Goal: Information Seeking & Learning: Learn about a topic

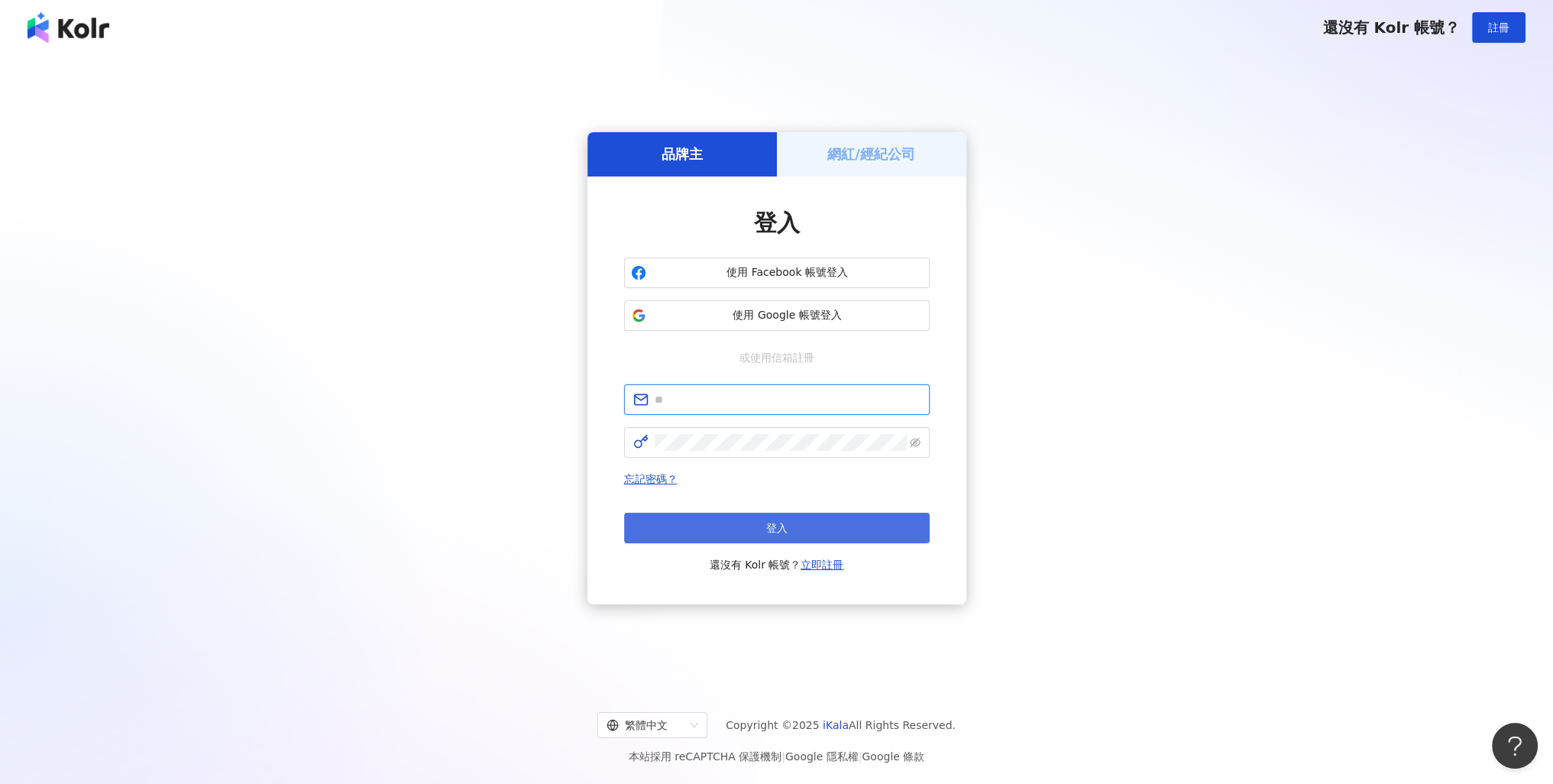
type input "**********"
click at [776, 521] on span "登入" at bounding box center [776, 527] width 21 height 13
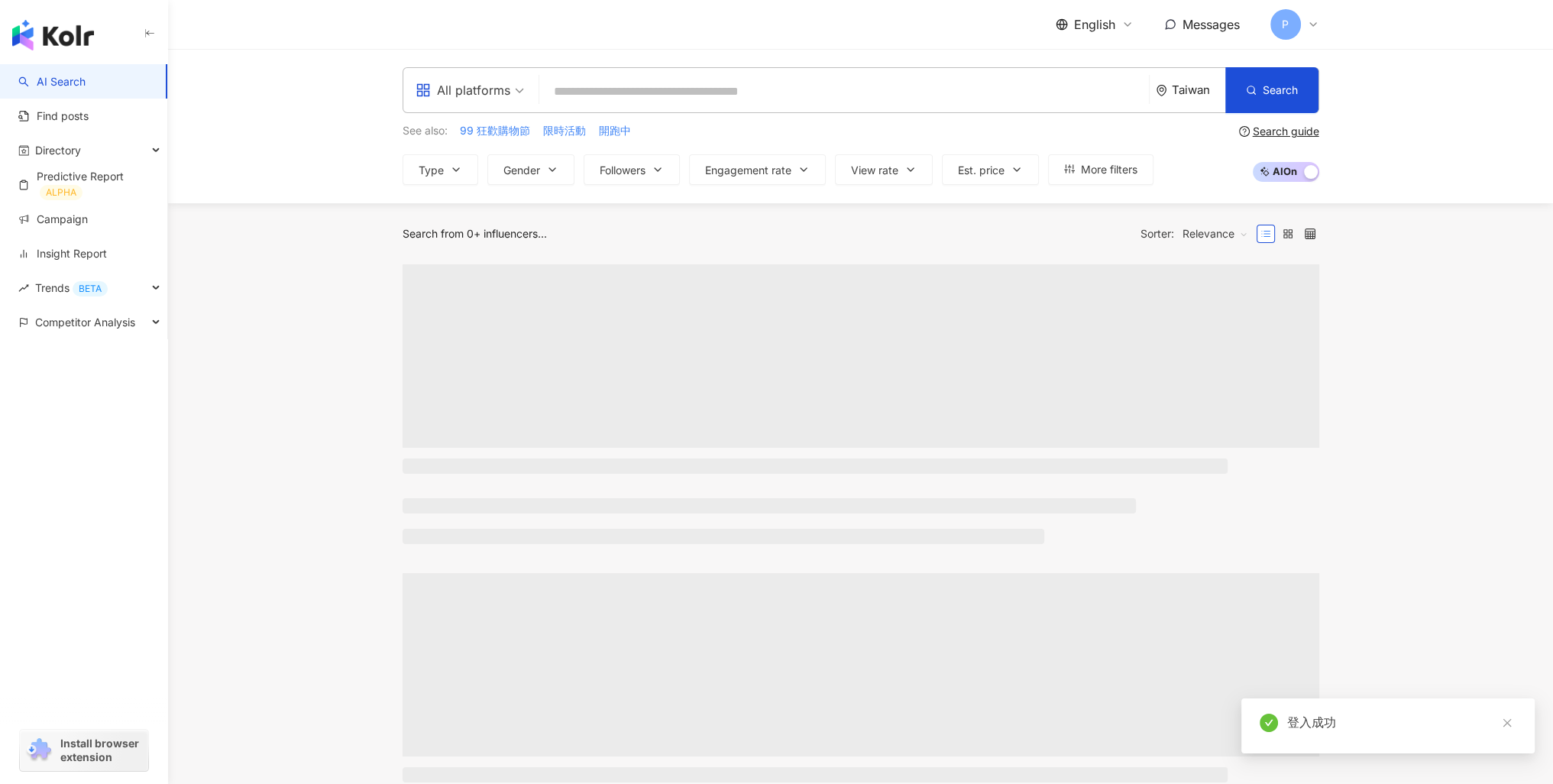
click at [1195, 77] on div "Taiwan" at bounding box center [1190, 90] width 70 height 45
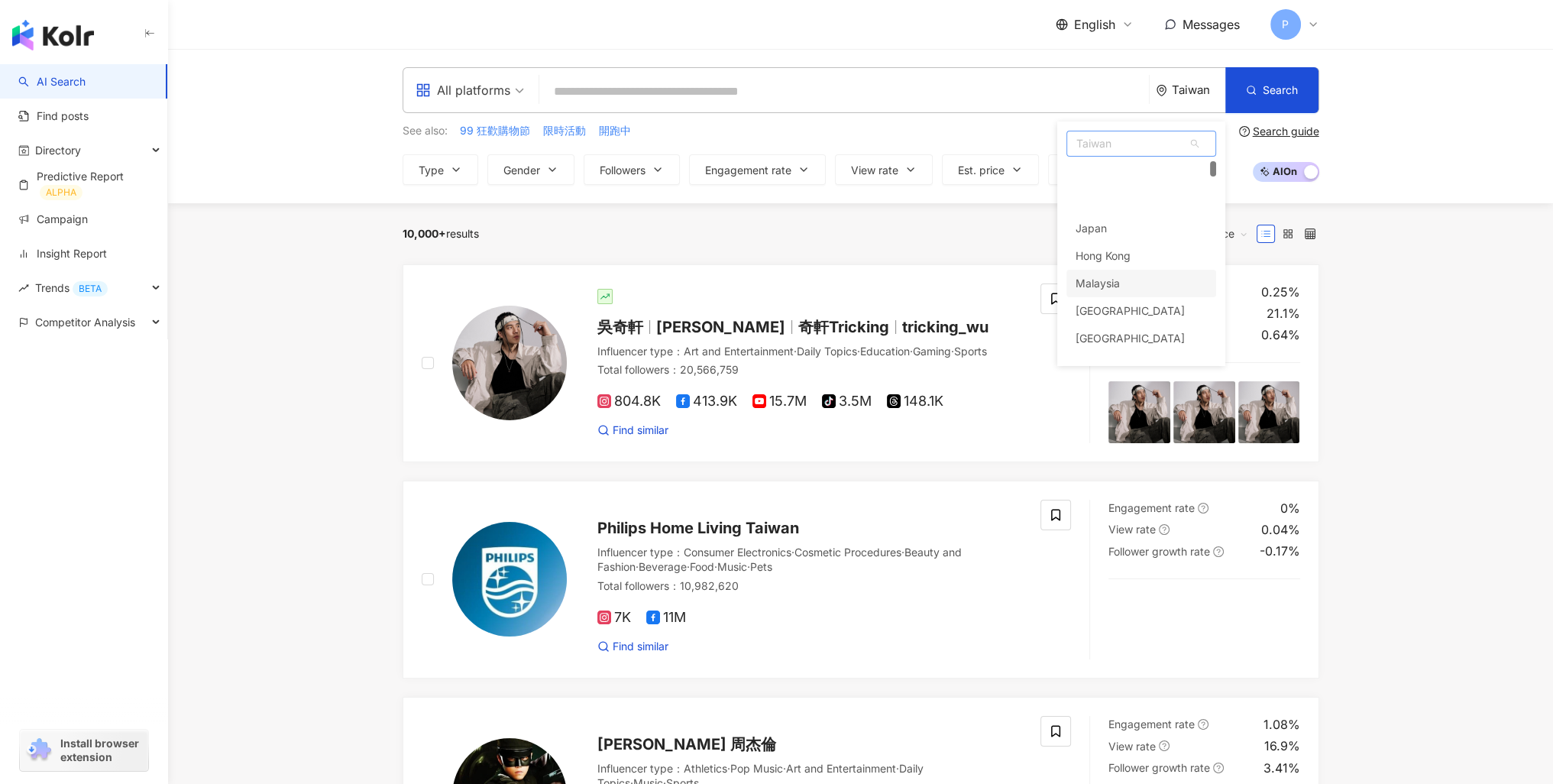
scroll to position [77, 0]
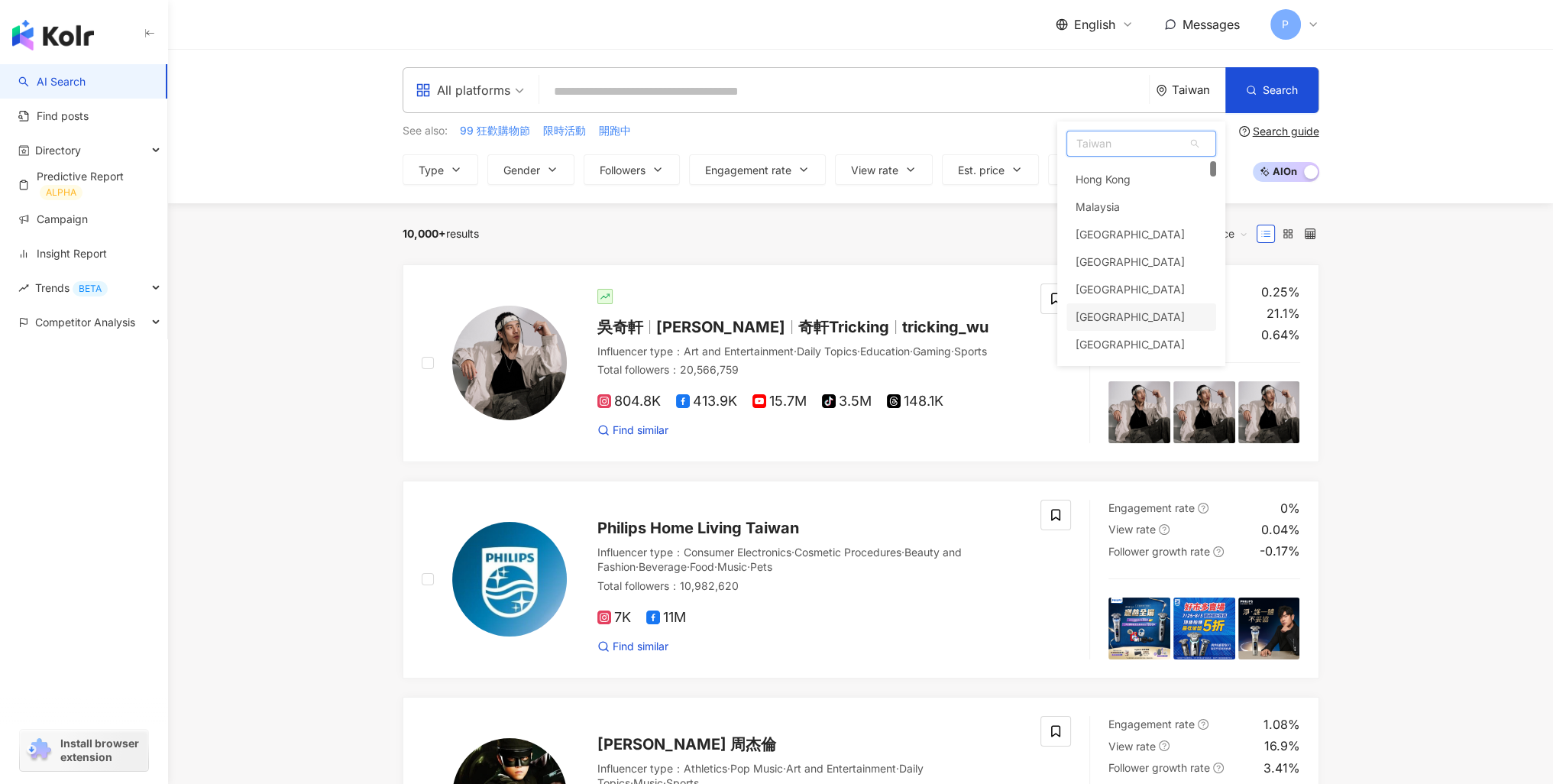
click at [1124, 317] on div "South Korea" at bounding box center [1130, 317] width 109 height 28
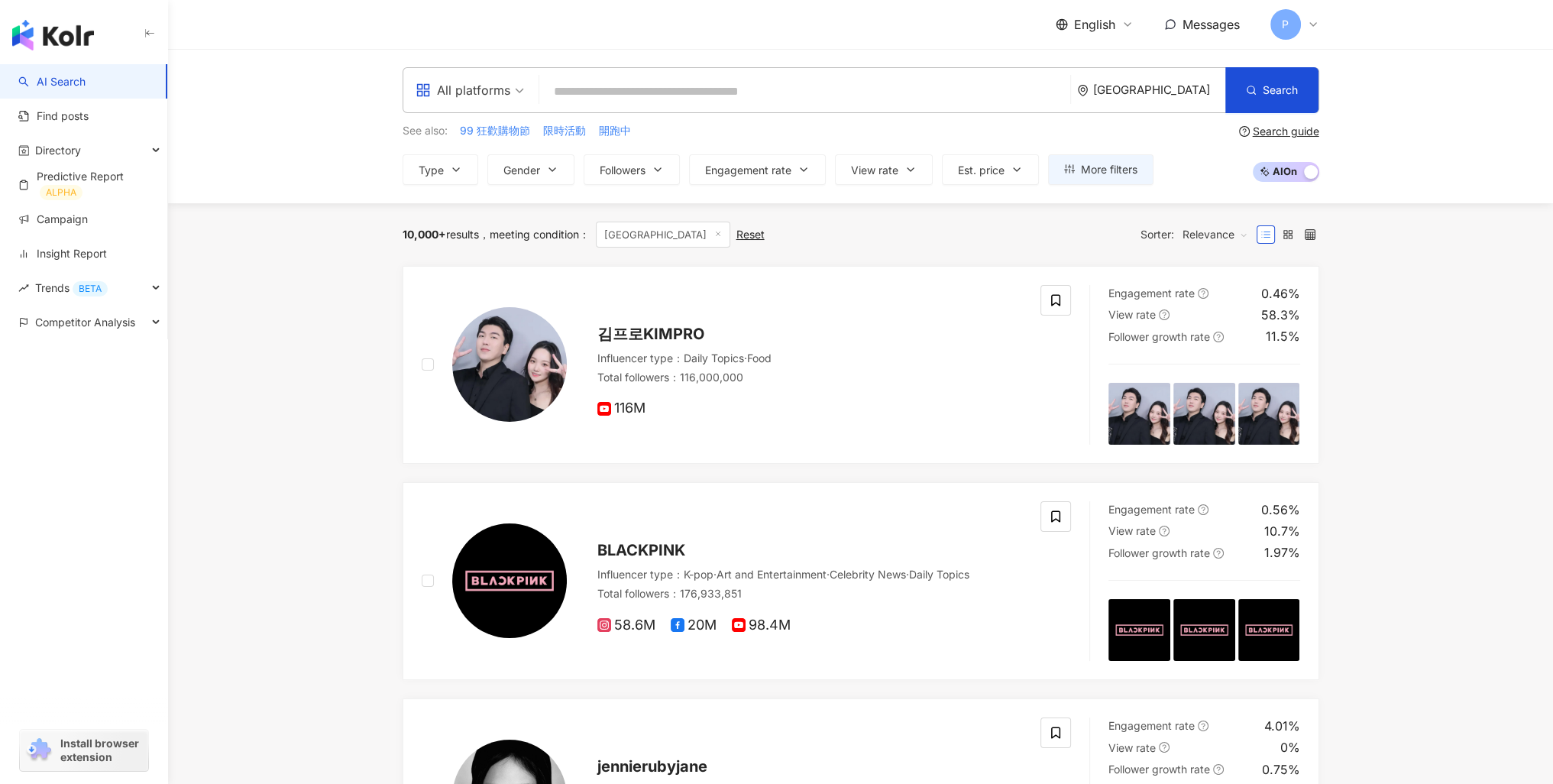
click at [736, 93] on input "search" at bounding box center [805, 92] width 519 height 29
type input "*"
type input "****"
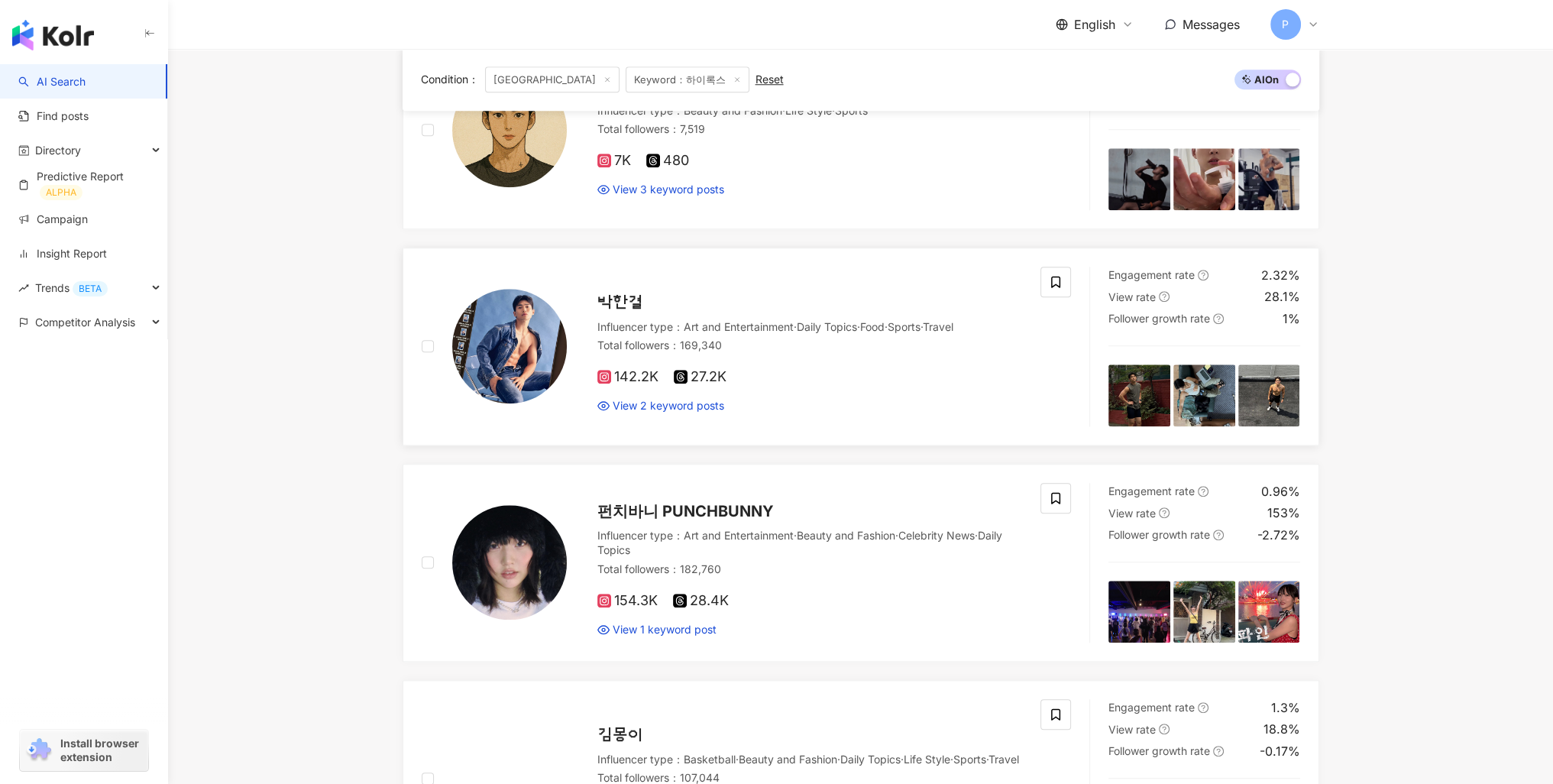
scroll to position [2291, 0]
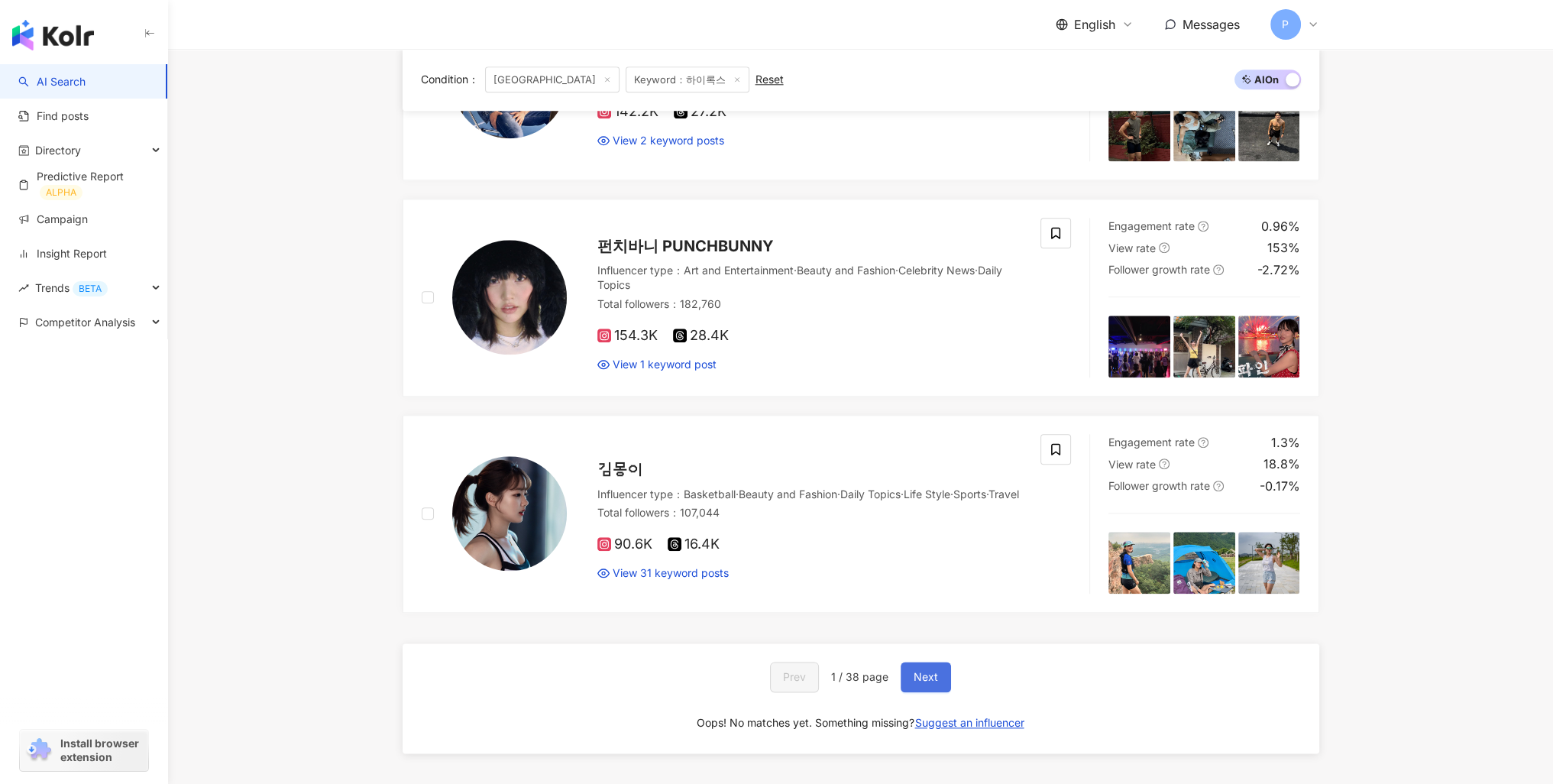
click at [937, 669] on button "Next" at bounding box center [926, 676] width 51 height 30
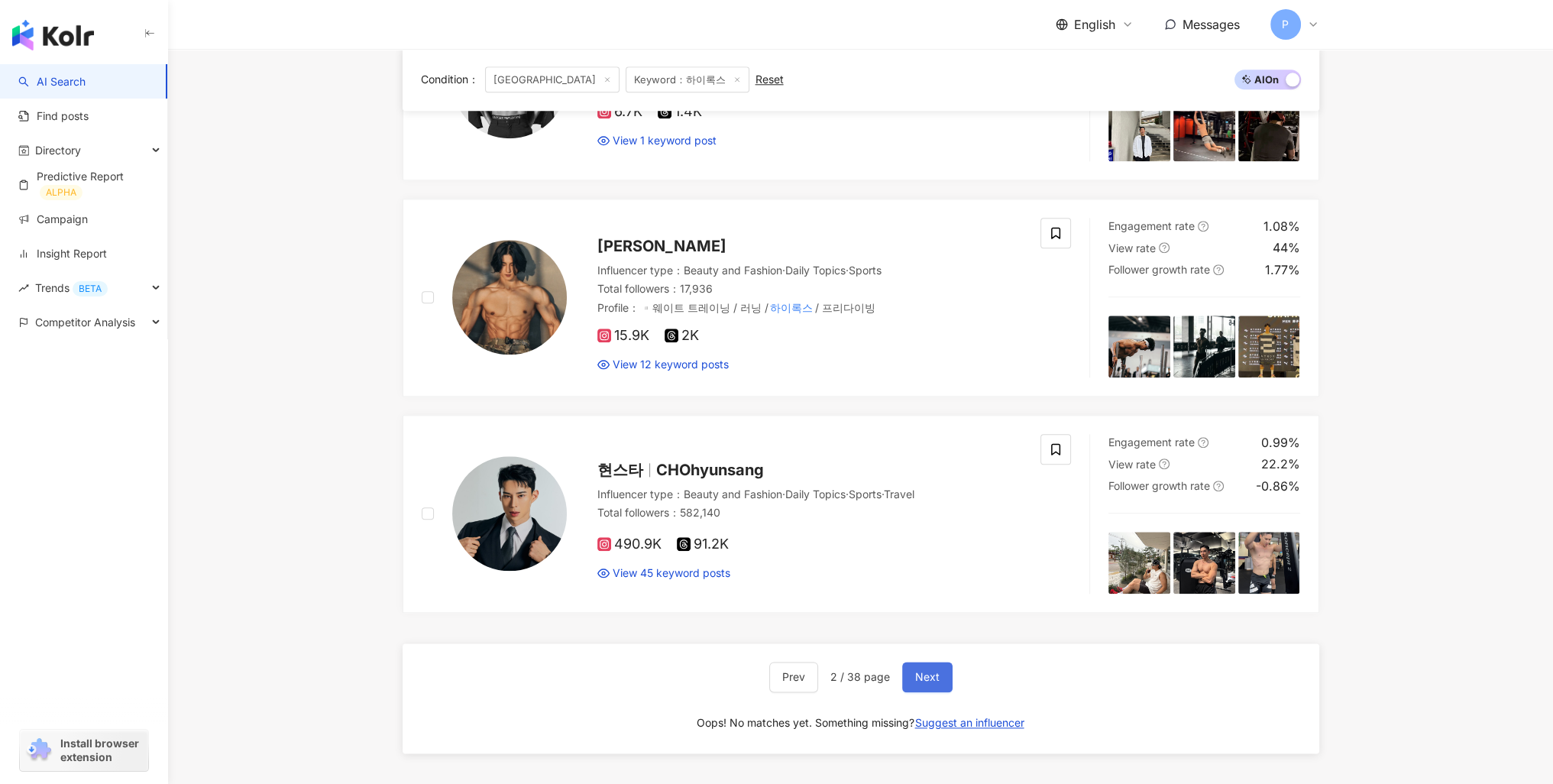
click at [929, 670] on span "Next" at bounding box center [927, 676] width 24 height 13
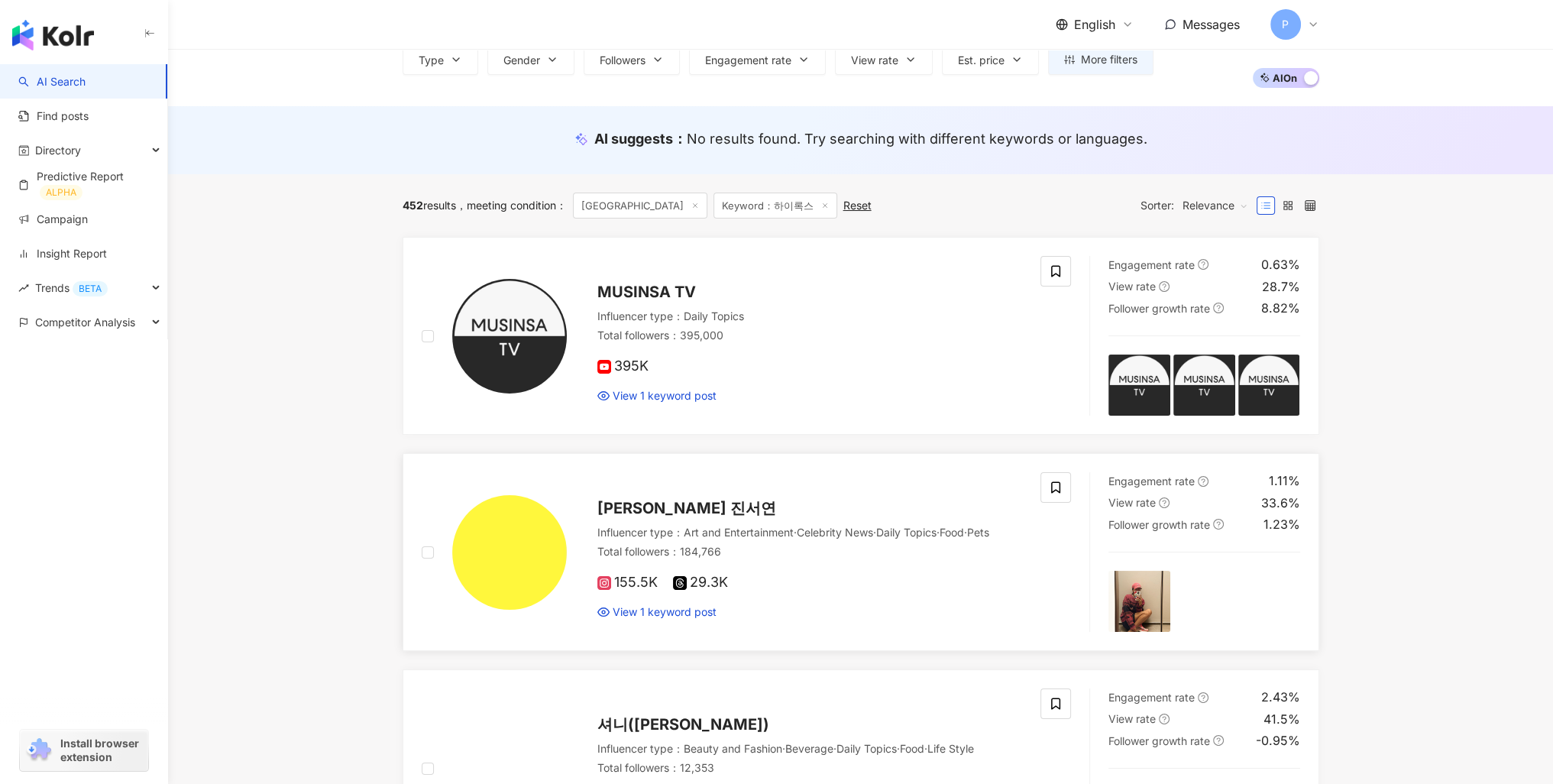
scroll to position [0, 0]
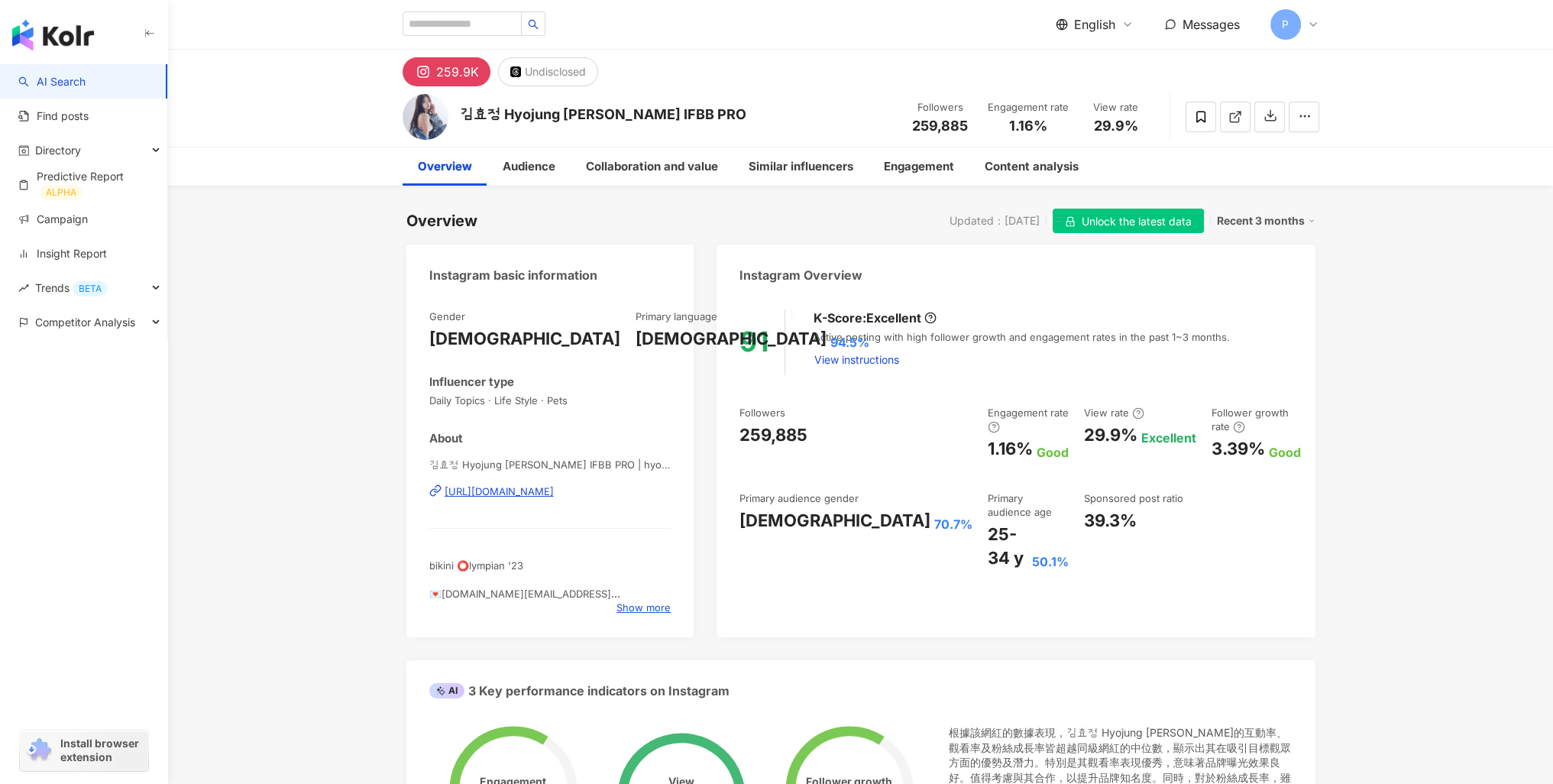
click at [461, 71] on div "259.9K" at bounding box center [457, 72] width 43 height 21
click at [416, 114] on img at bounding box center [425, 117] width 45 height 45
click at [554, 492] on div "https://www.instagram.com/hyo_1013/" at bounding box center [499, 491] width 109 height 13
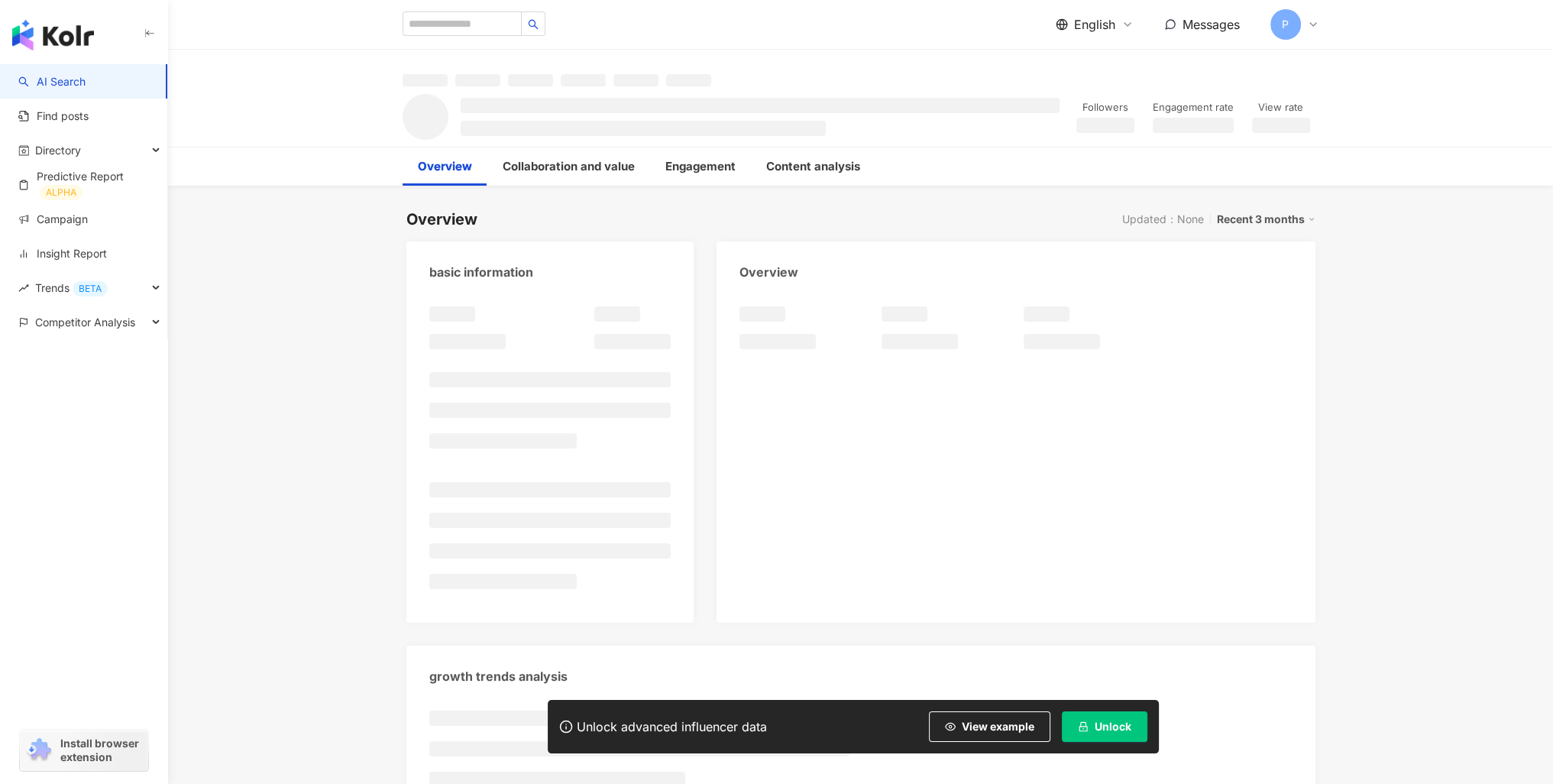
click at [1097, 718] on button "Unlock" at bounding box center [1105, 726] width 86 height 30
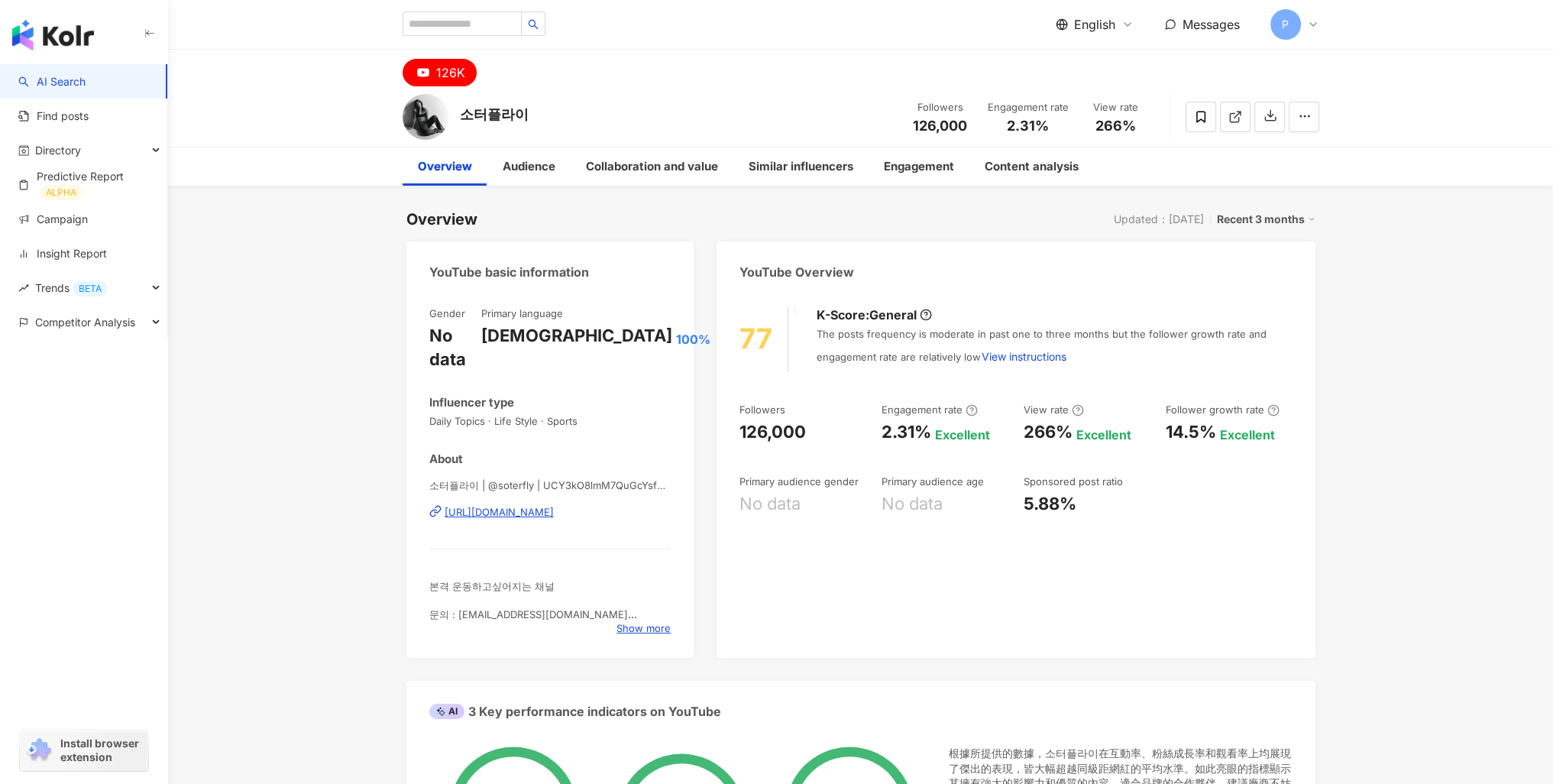
click at [554, 505] on div "https://www.youtube.com/channel/UCY3kO8lmM7QuGcYsfBBzOXg" at bounding box center [499, 512] width 109 height 13
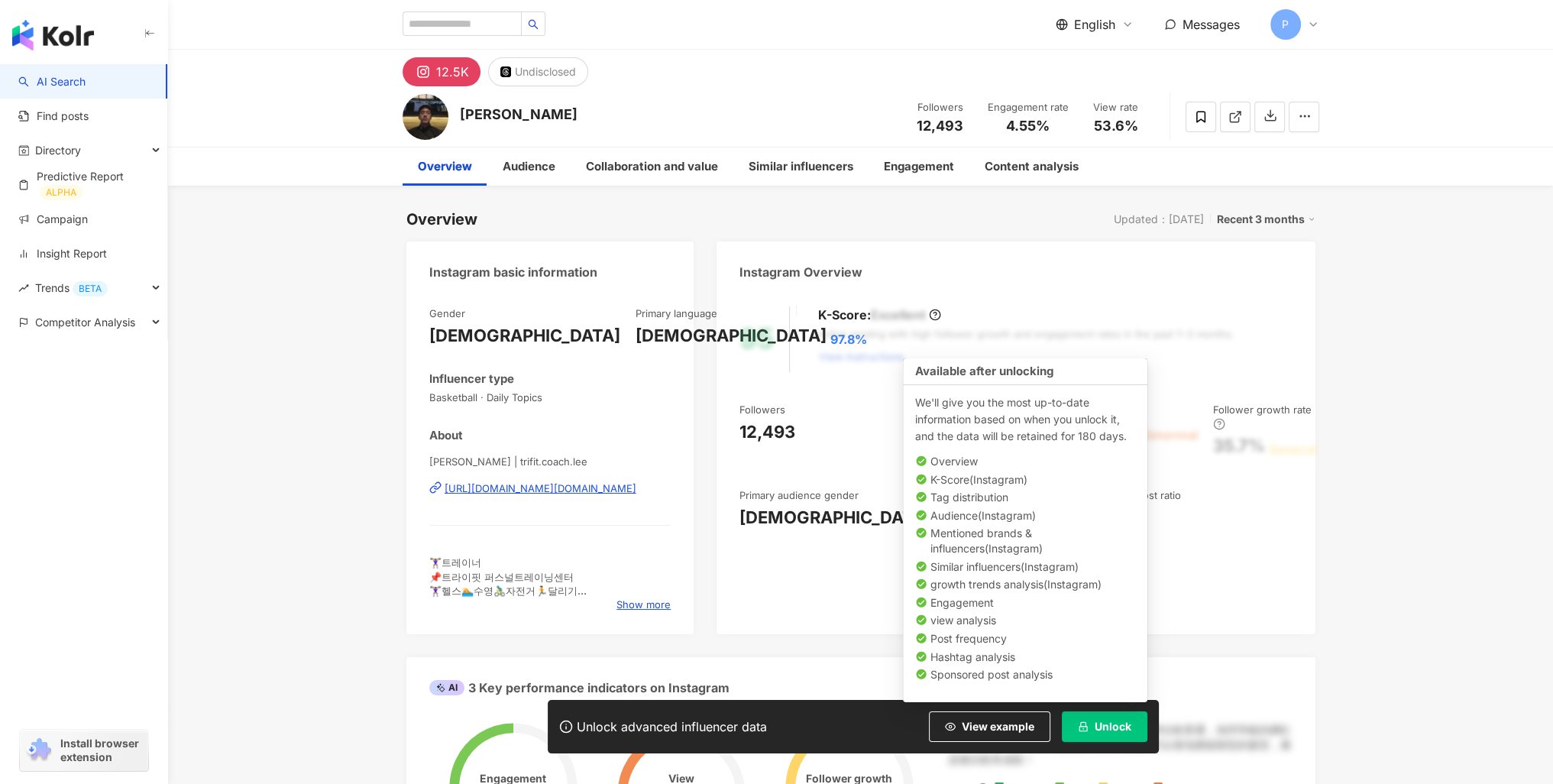
click at [1101, 722] on span "Unlock" at bounding box center [1113, 726] width 37 height 13
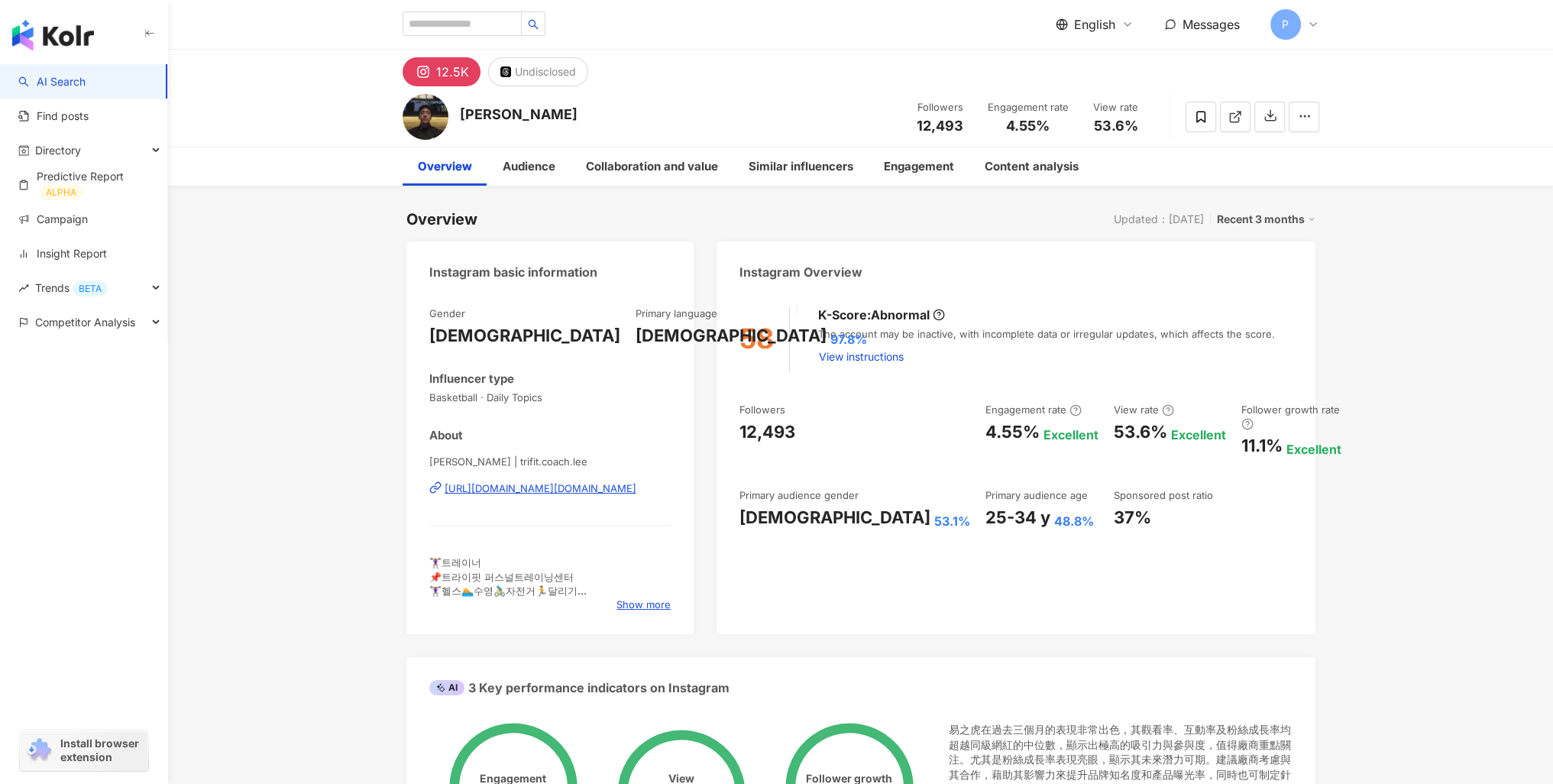
click at [617, 493] on div "https://www.instagram.com/trifit.coach.lee/" at bounding box center [541, 488] width 192 height 13
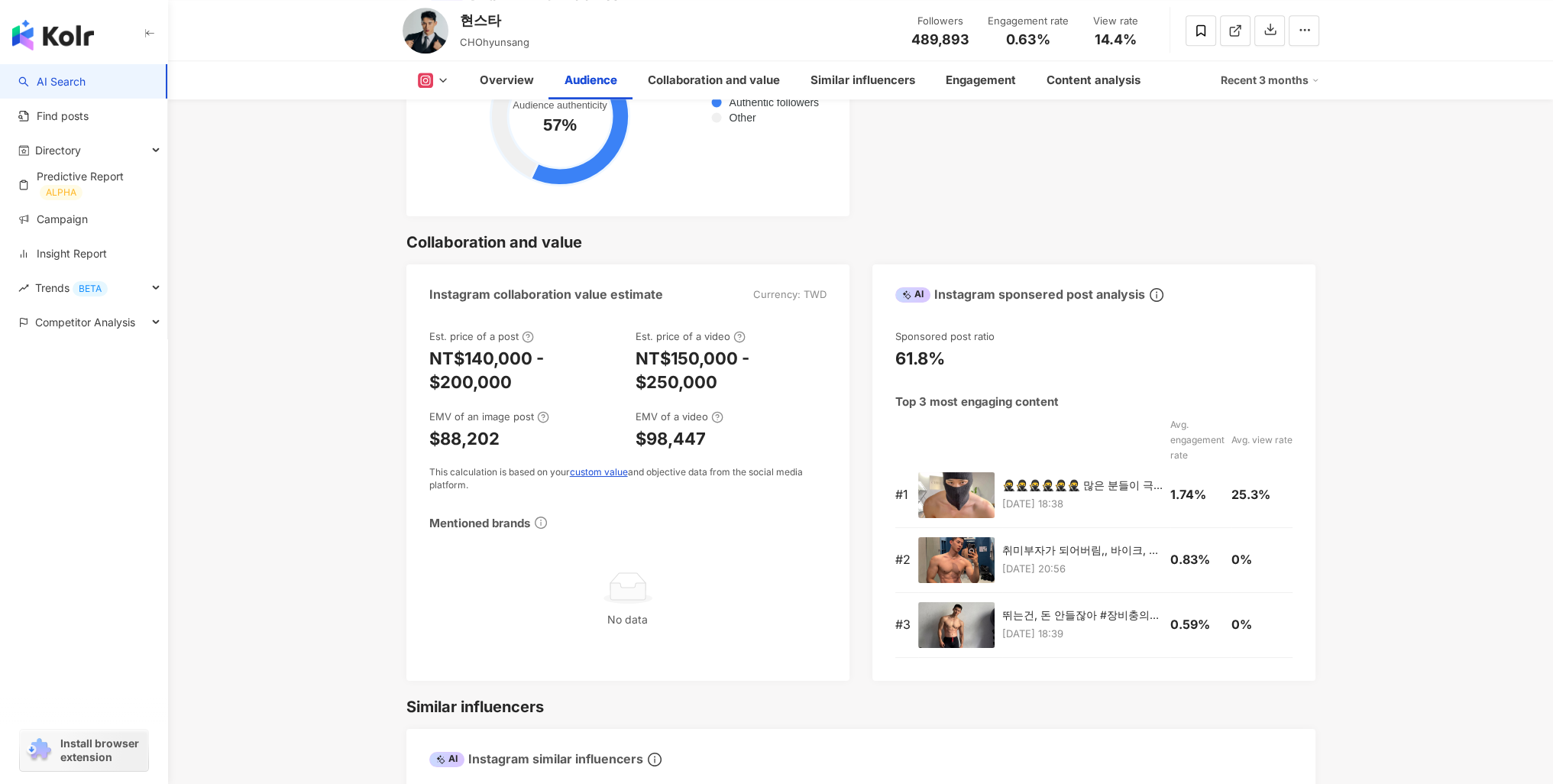
scroll to position [2062, 0]
